Goal: Check status: Check status

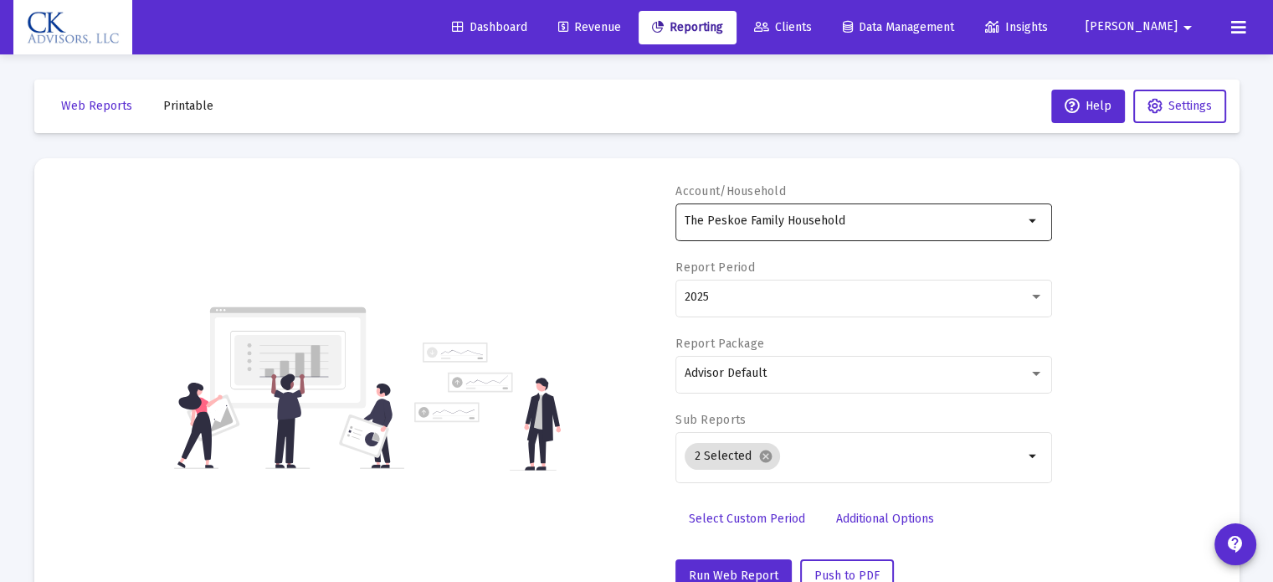
click at [1023, 220] on mat-icon "arrow_drop_down" at bounding box center [1033, 221] width 20 height 20
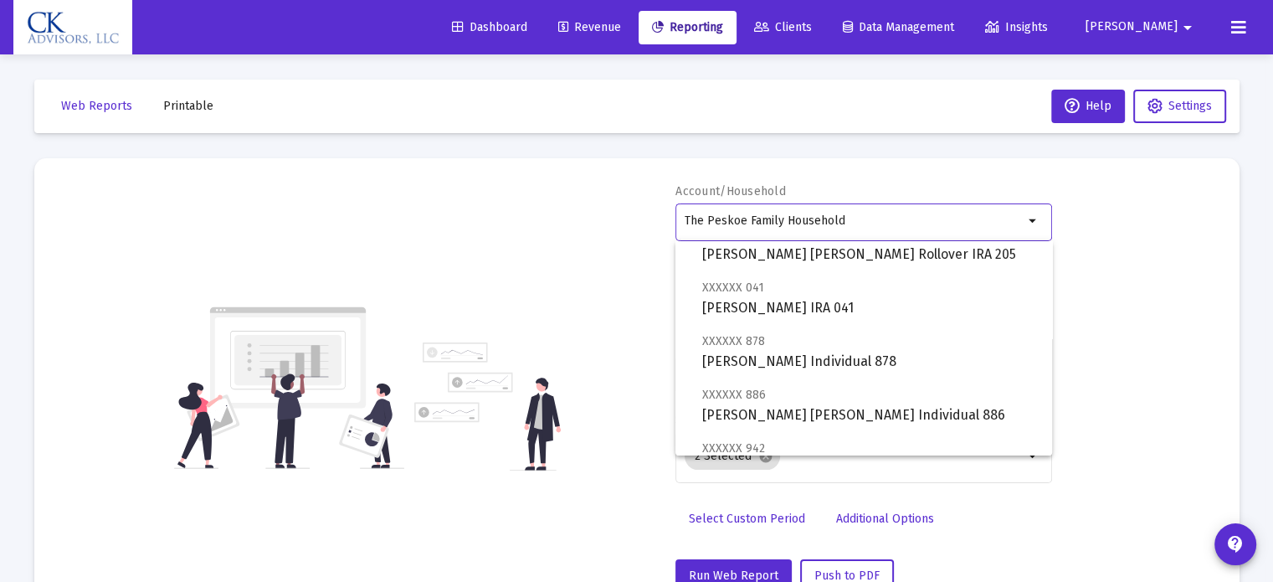
scroll to position [837, 0]
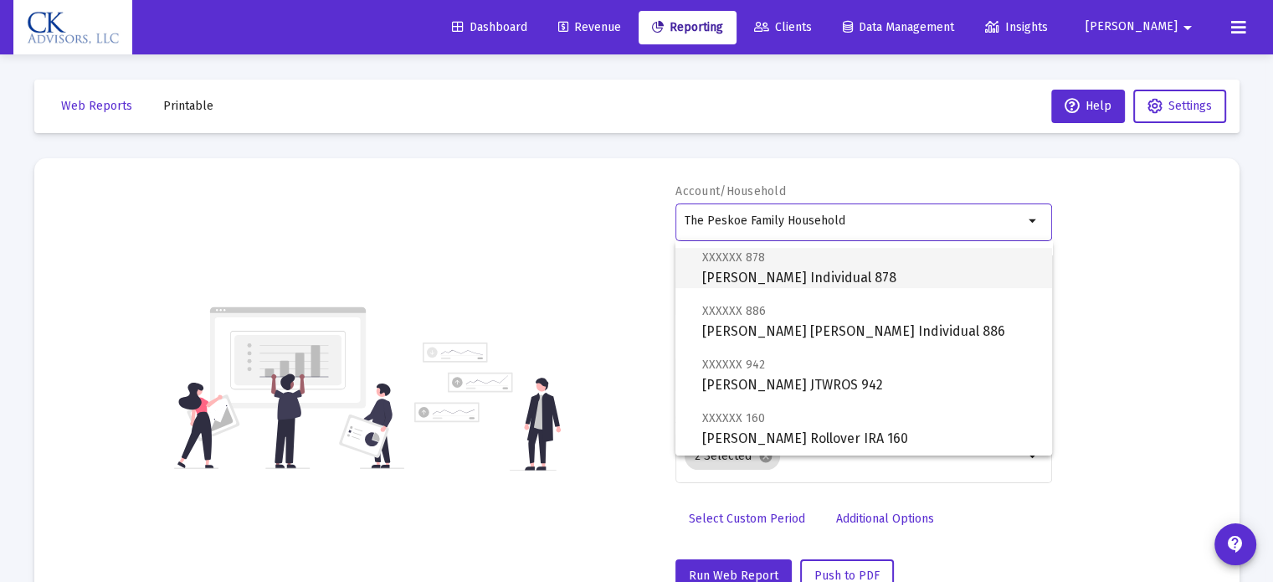
click at [857, 275] on span "XXXXXX 878 Daniel K Cantor Individual 878" at bounding box center [870, 267] width 336 height 41
type input "Daniel K Cantor Individual 878"
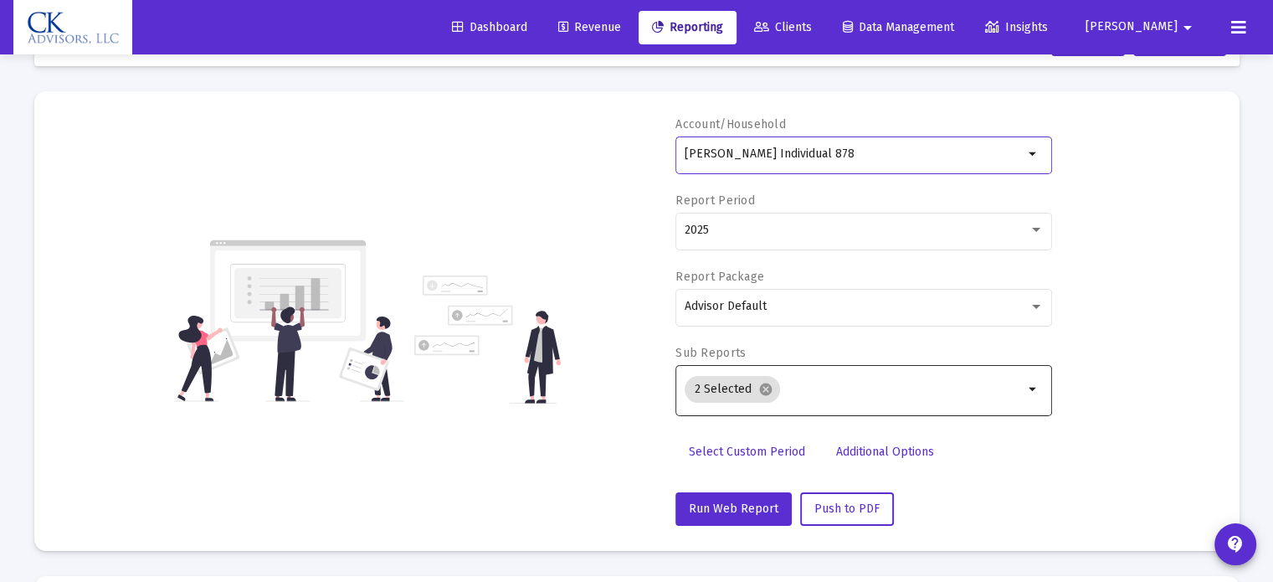
scroll to position [167, 0]
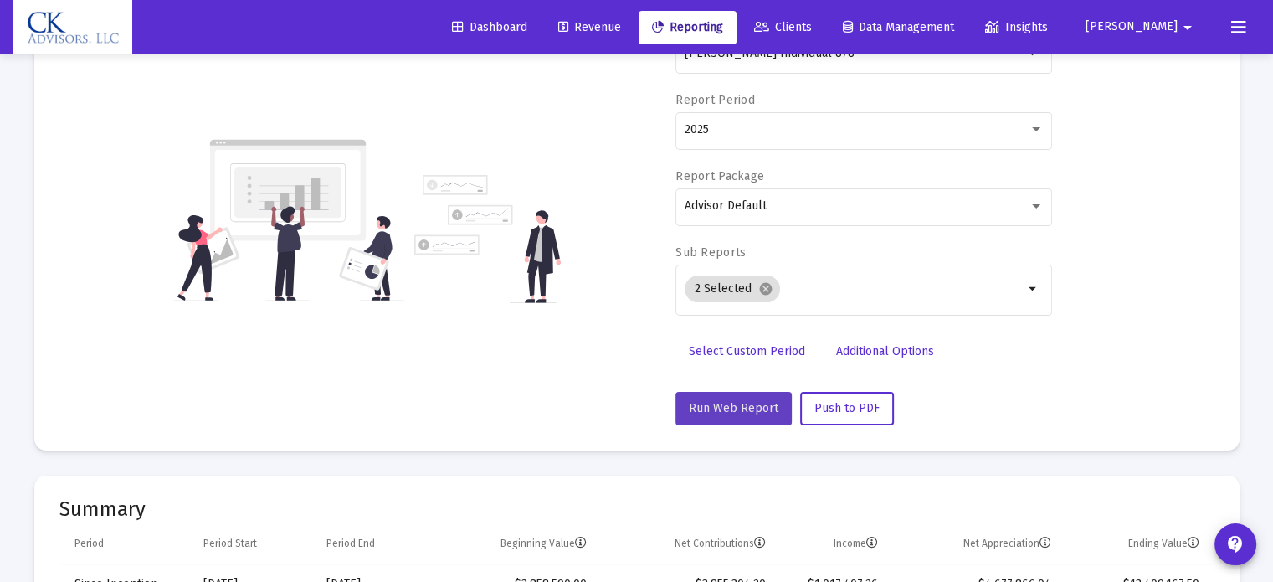
click at [750, 402] on span "Run Web Report" at bounding box center [734, 408] width 90 height 14
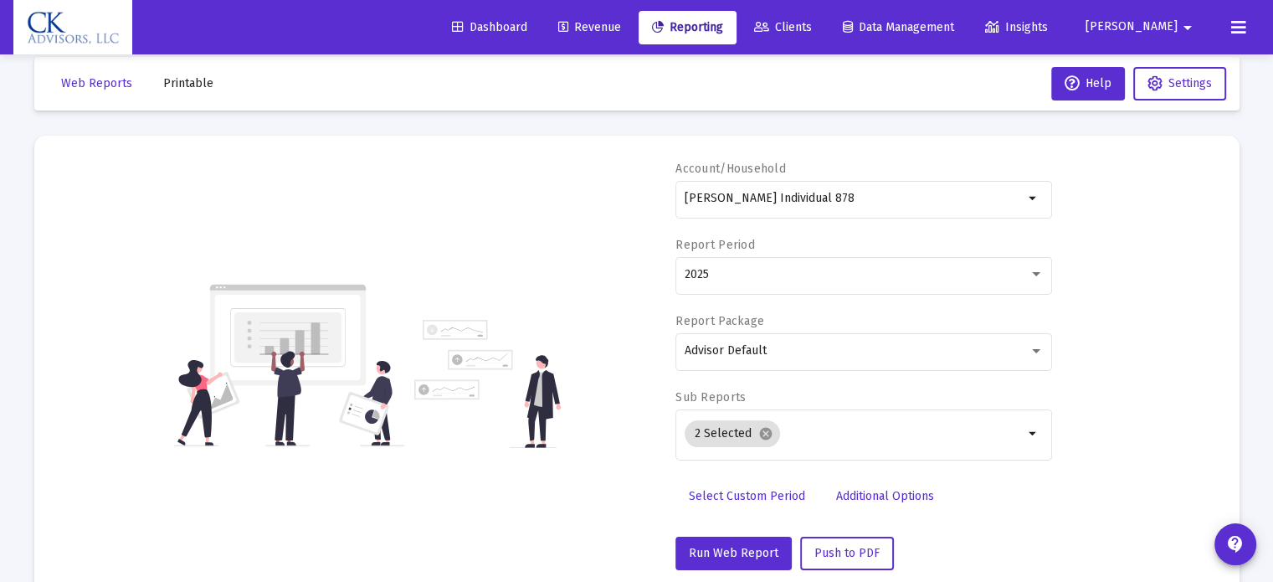
scroll to position [0, 0]
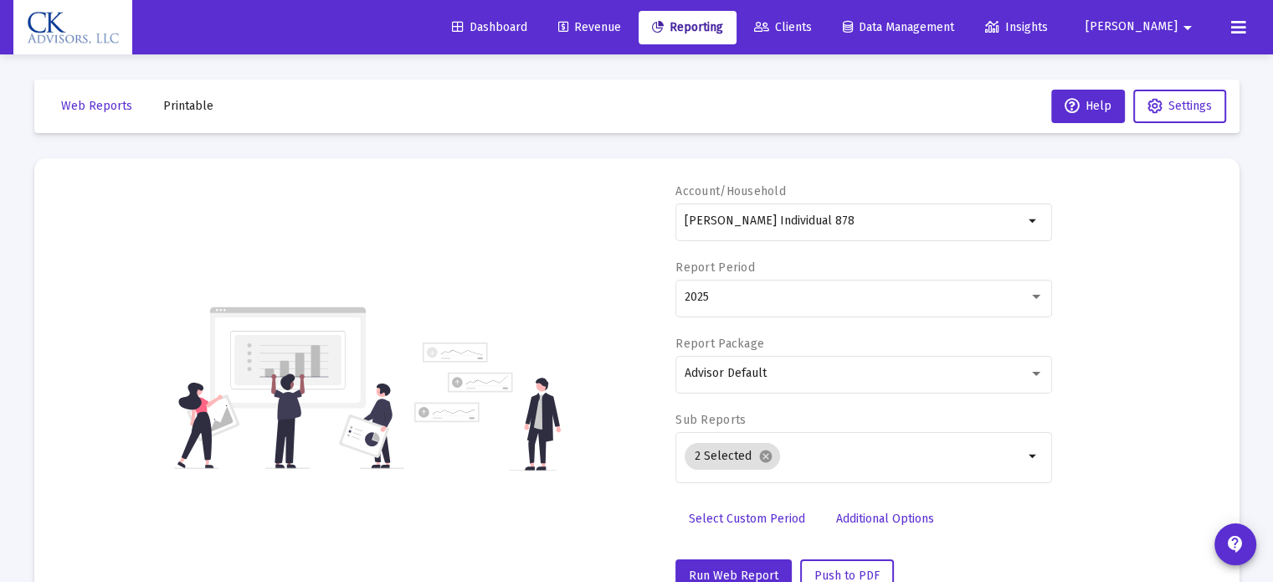
click at [1154, 29] on span "Daniel" at bounding box center [1131, 27] width 92 height 14
click at [1192, 111] on button "Logout" at bounding box center [1173, 111] width 100 height 40
